Goal: Transaction & Acquisition: Purchase product/service

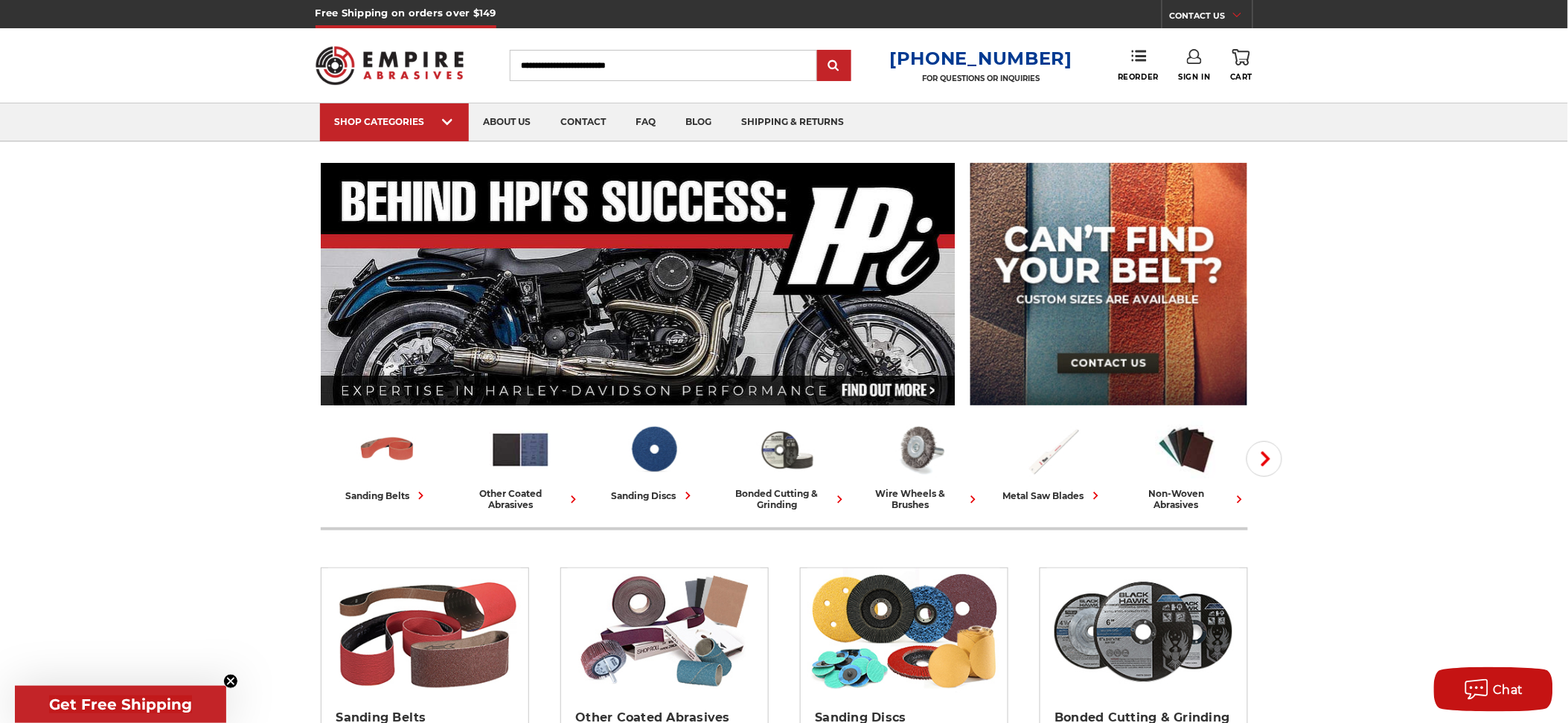
click at [622, 61] on input "Search" at bounding box center [663, 65] width 307 height 31
type input "*********"
click at [820, 52] on input "submit" at bounding box center [834, 66] width 30 height 30
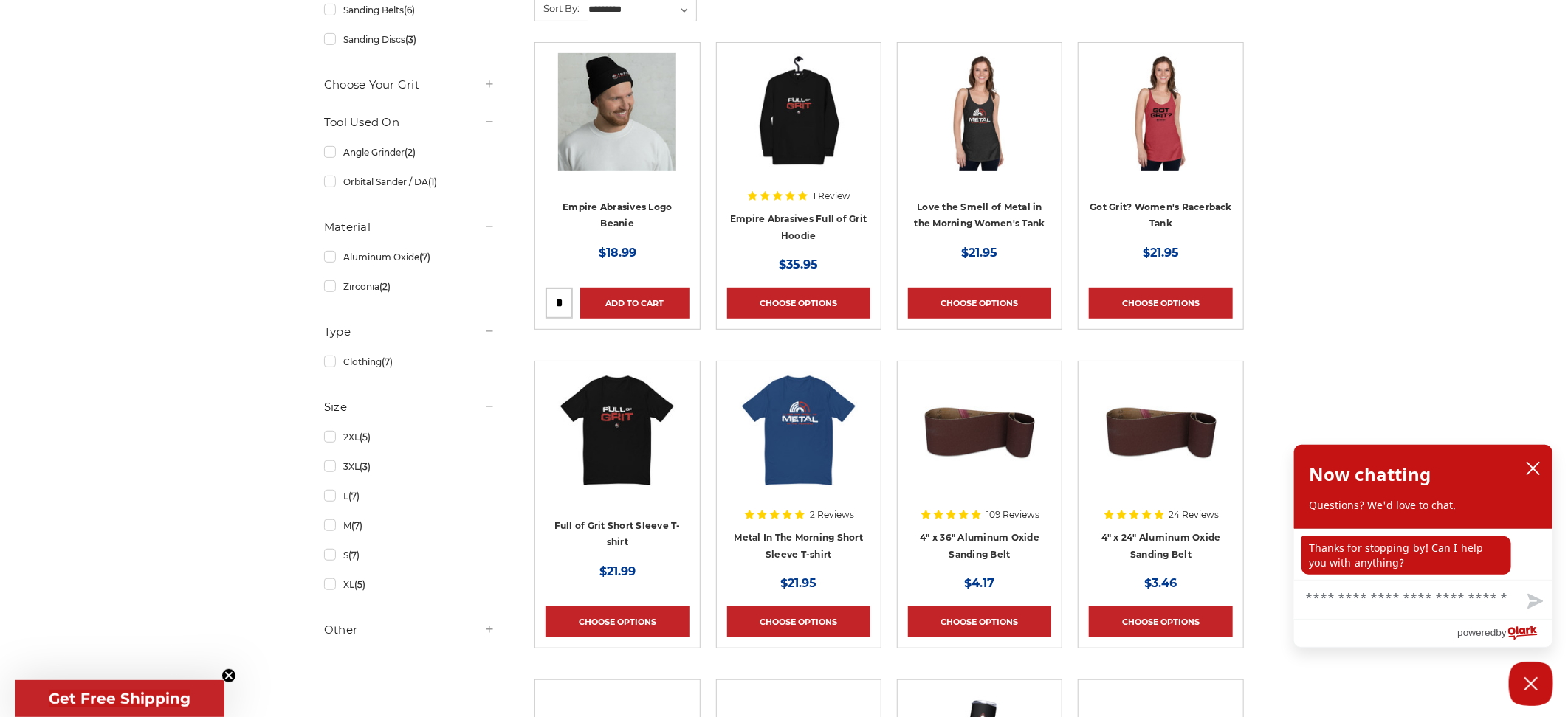
scroll to position [492, 0]
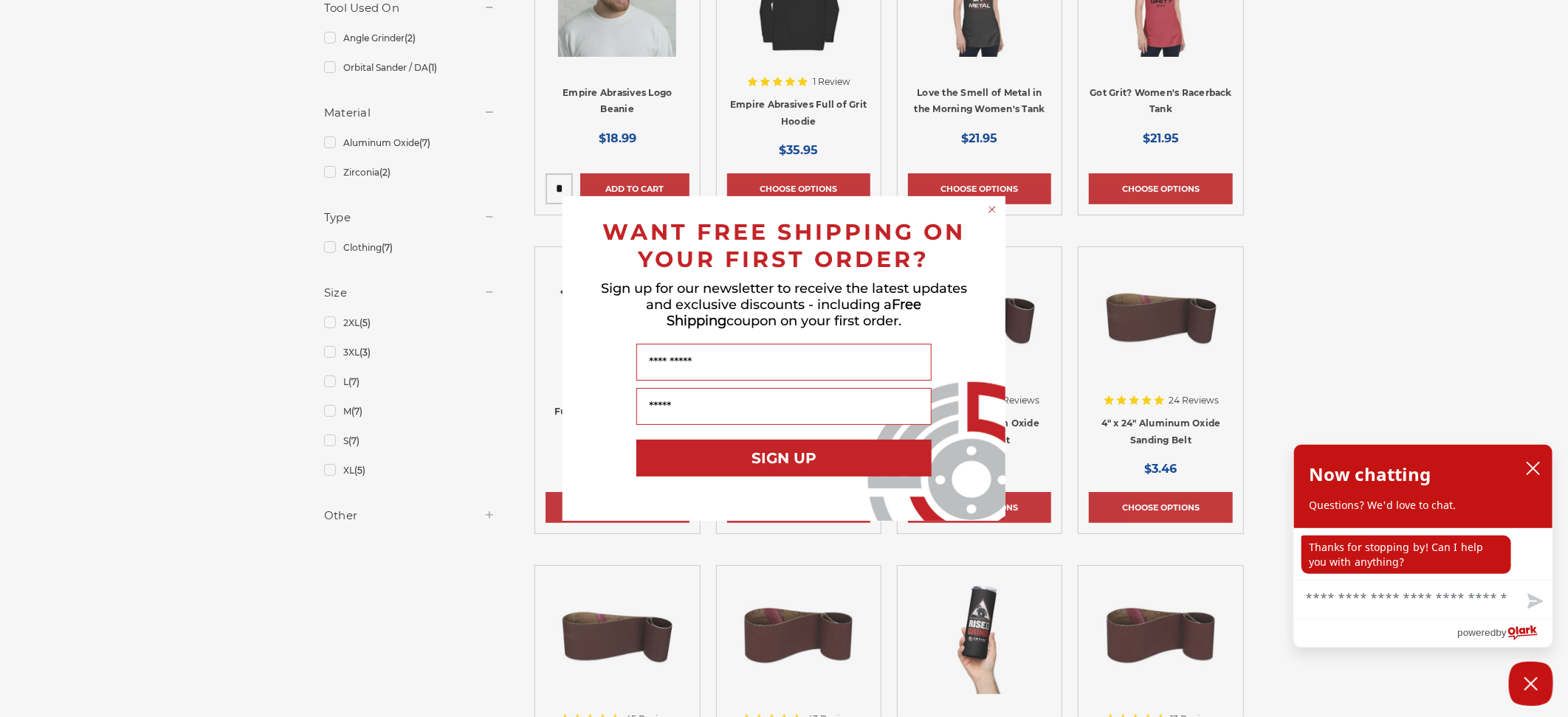
click at [487, 520] on div "Close dialog WANT FREE SHIPPING ON YOUR FIRST ORDER? Sign up for our newsletter…" at bounding box center [784, 358] width 1568 height 717
click at [488, 515] on div "Close dialog WANT FREE SHIPPING ON YOUR FIRST ORDER? Sign up for our newsletter…" at bounding box center [784, 358] width 1568 height 717
click at [989, 203] on circle "Close dialog" at bounding box center [992, 210] width 14 height 14
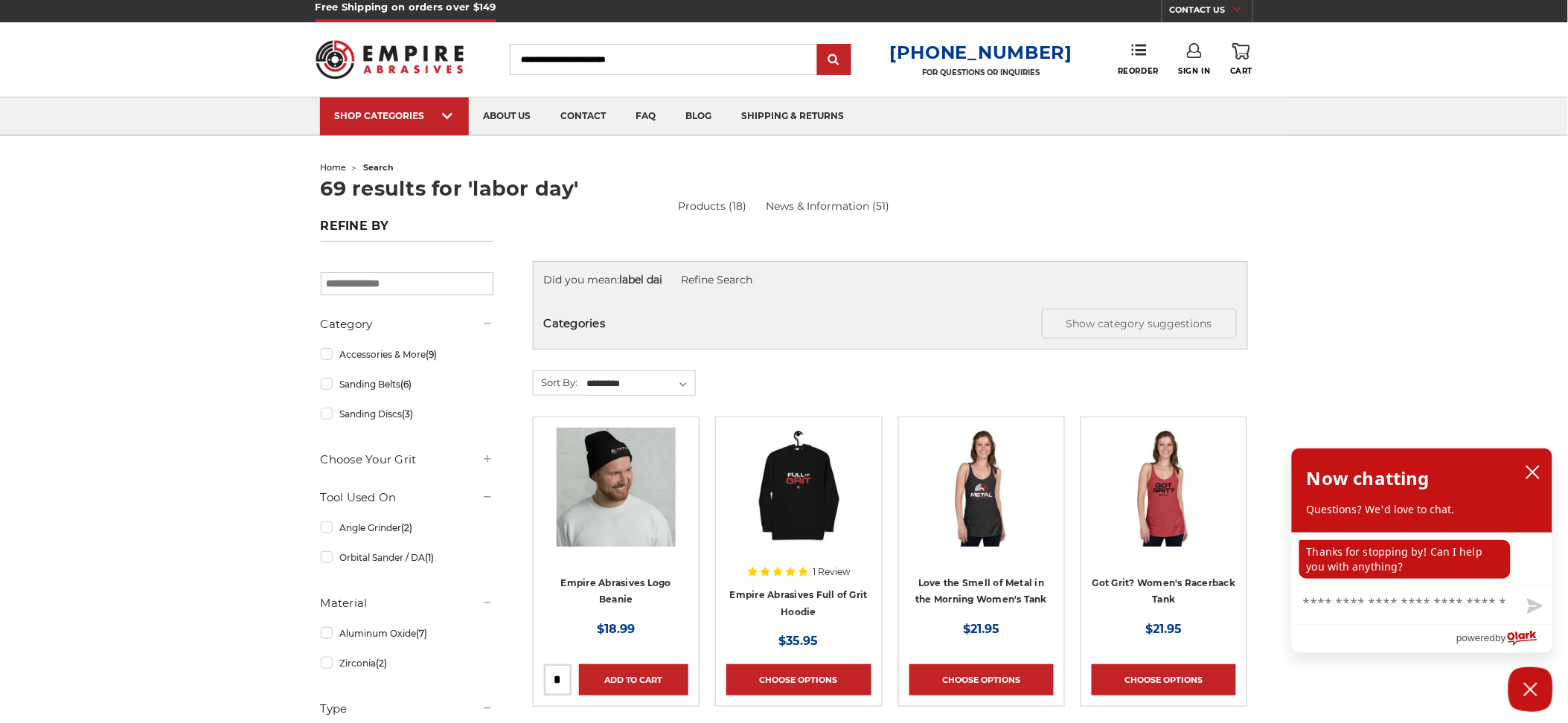
scroll to position [0, 0]
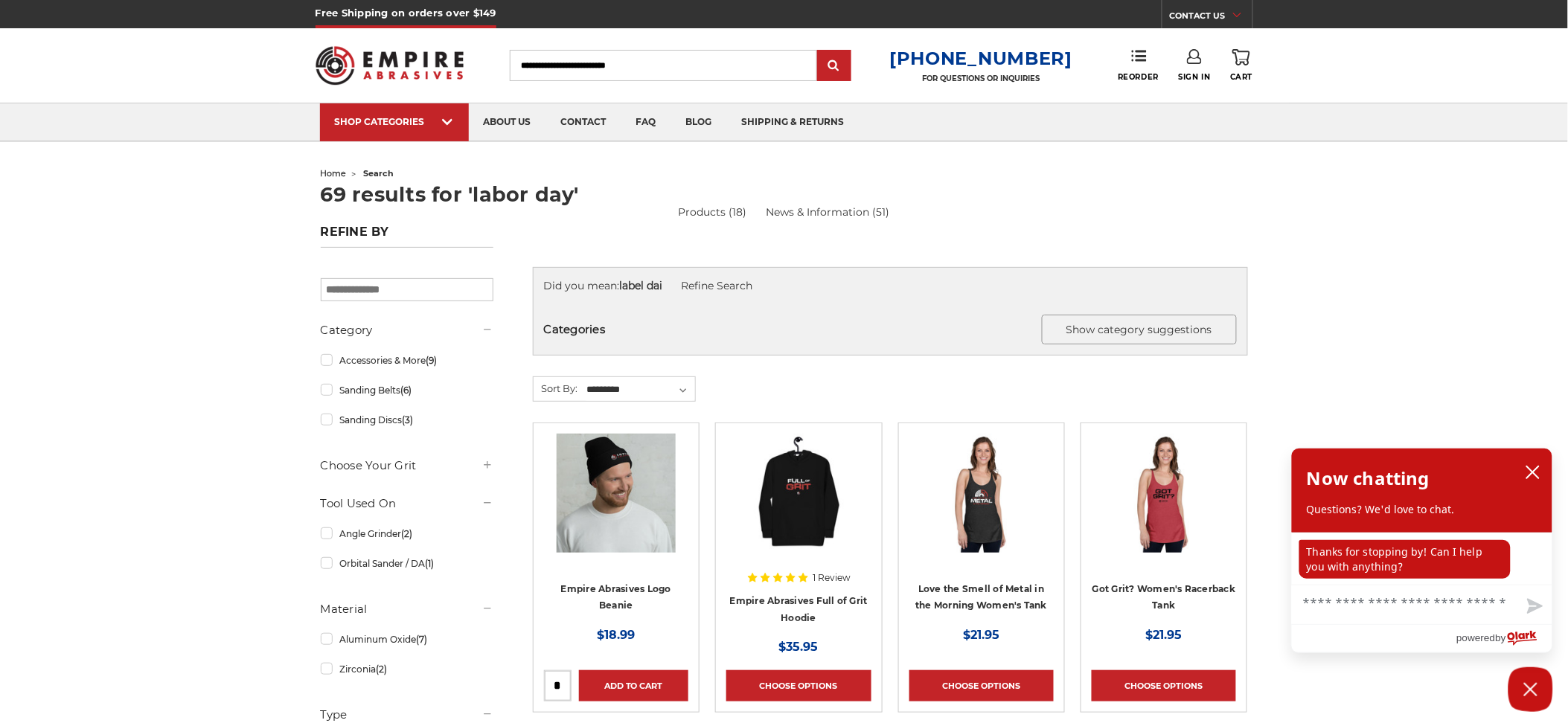
click at [1065, 320] on button "Show category suggestions" at bounding box center [1140, 330] width 195 height 30
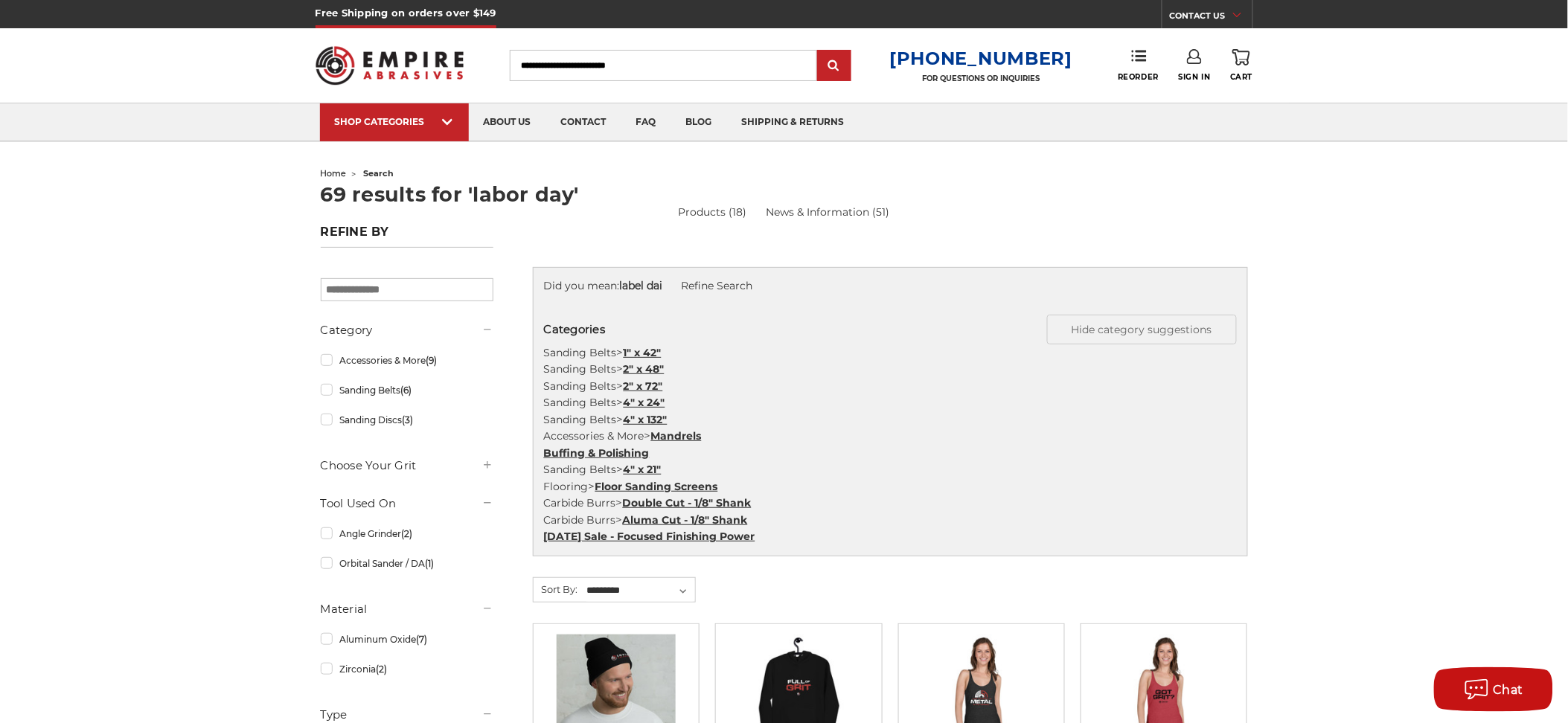
click at [655, 543] on link "[DATE] Sale - Focused Finishing Power" at bounding box center [649, 537] width 212 height 14
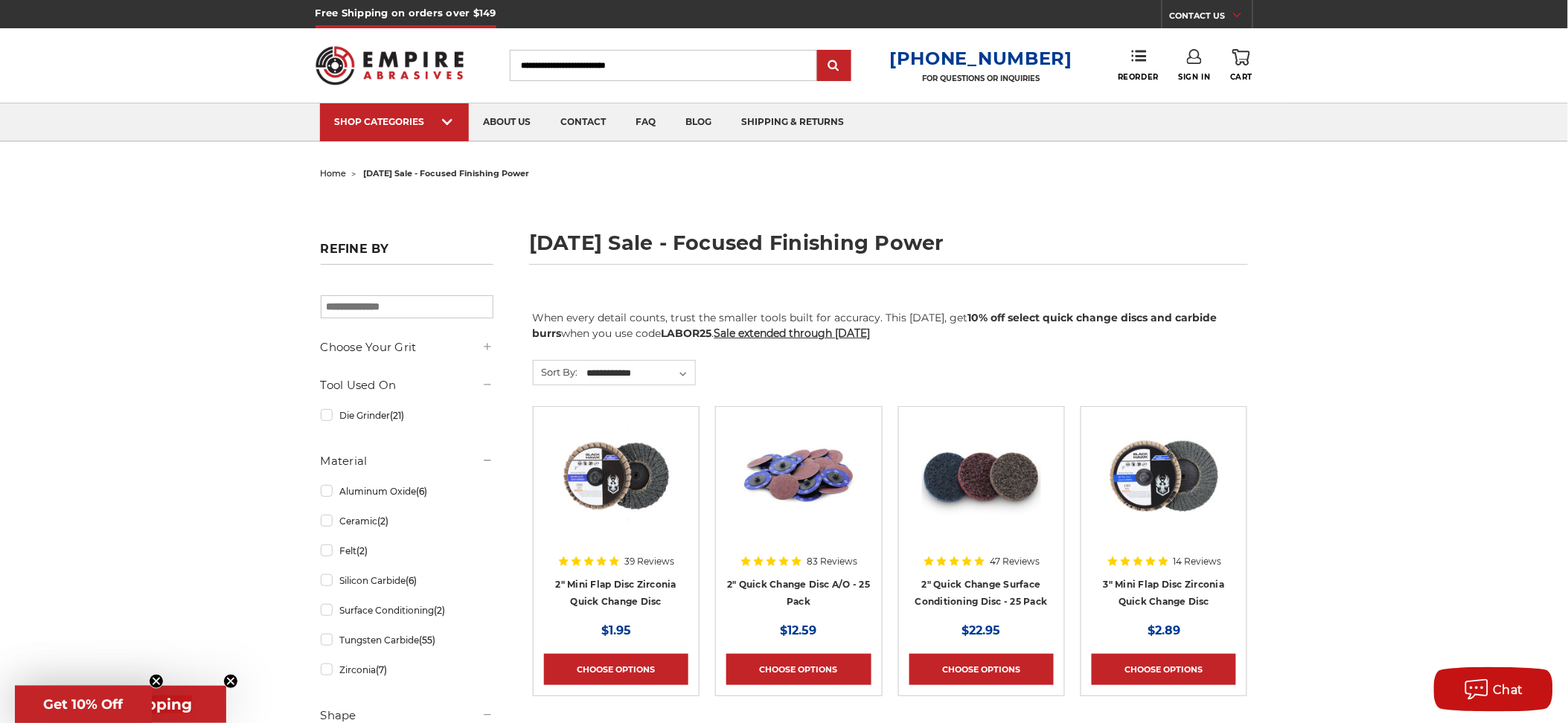
click at [808, 250] on h1 "[DATE] sale - focused finishing power" at bounding box center [888, 249] width 719 height 32
drag, startPoint x: 644, startPoint y: 239, endPoint x: 916, endPoint y: 249, distance: 272.2
click at [916, 249] on h1 "[DATE] sale - focused finishing power" at bounding box center [888, 249] width 719 height 32
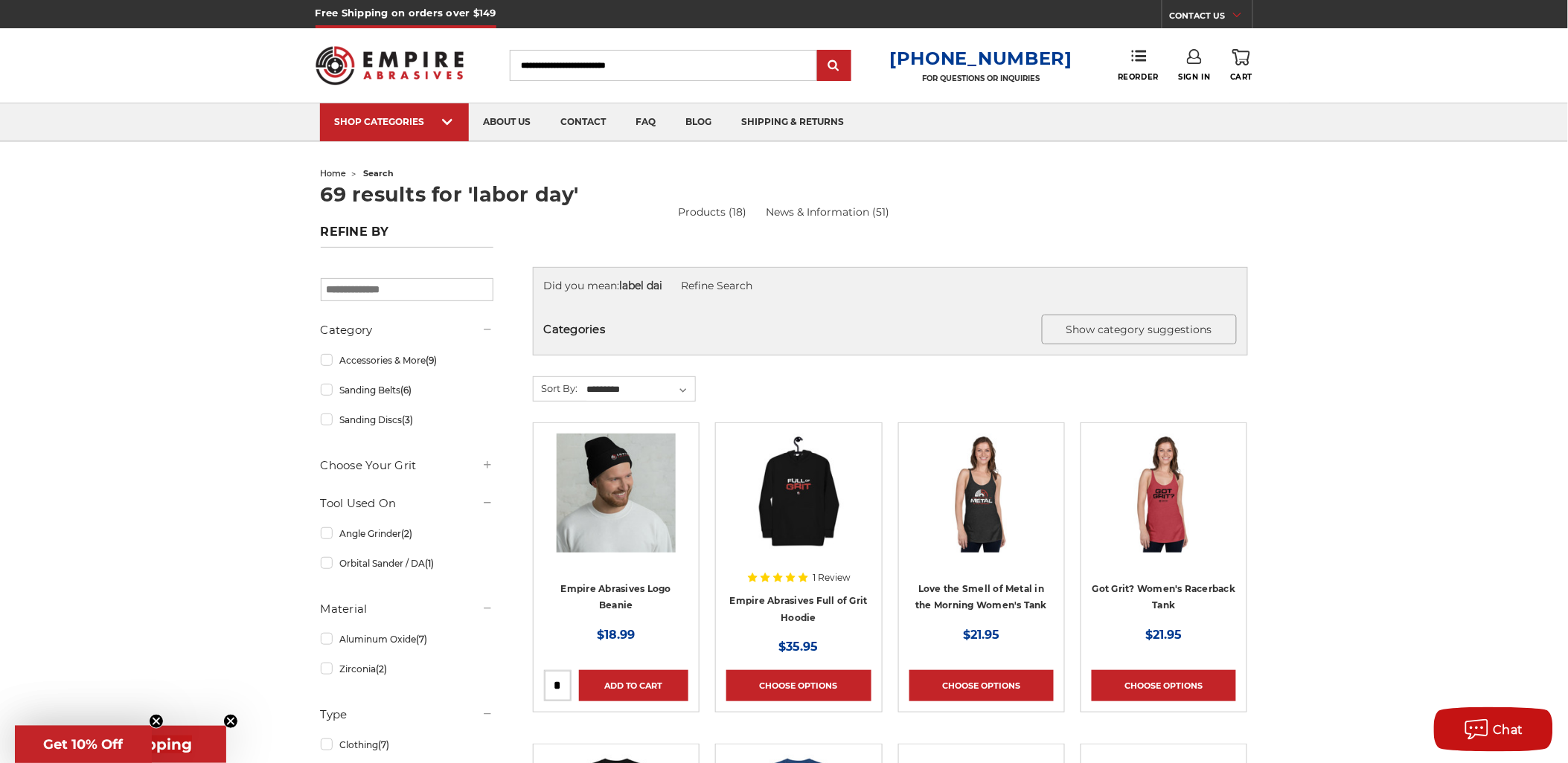
click at [1061, 331] on button "Show category suggestions" at bounding box center [1140, 330] width 195 height 30
